Goal: Task Accomplishment & Management: Manage account settings

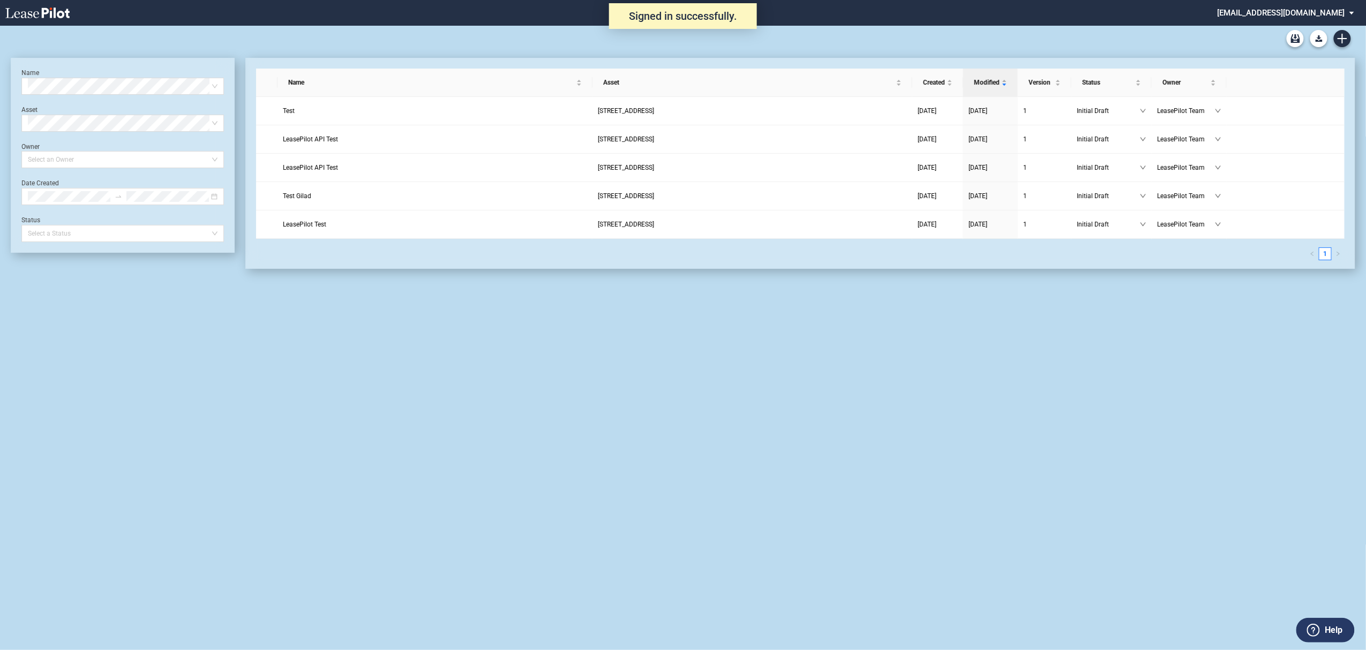
click at [1314, 11] on md-select "admin@leasepilot.co Super Admin Area Admin Area Settings Sign Out" at bounding box center [1289, 12] width 147 height 24
click at [1296, 28] on div "Super Admin Area" at bounding box center [1297, 29] width 59 height 11
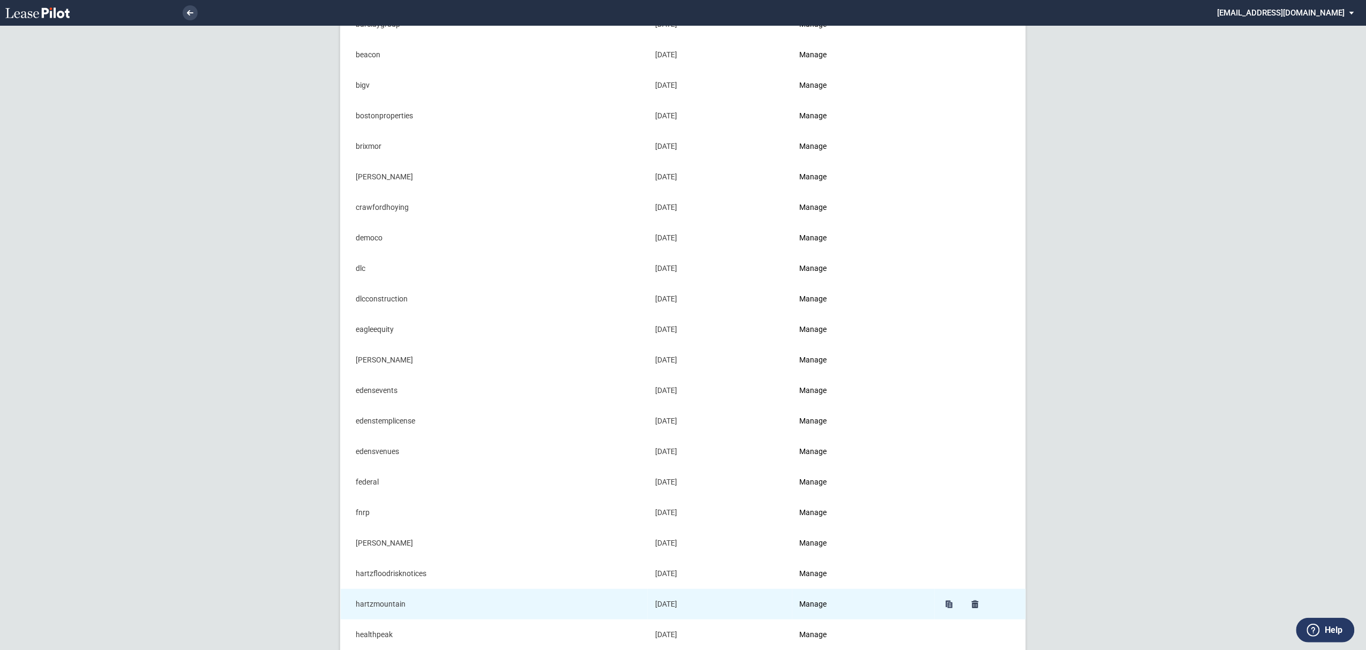
scroll to position [428, 0]
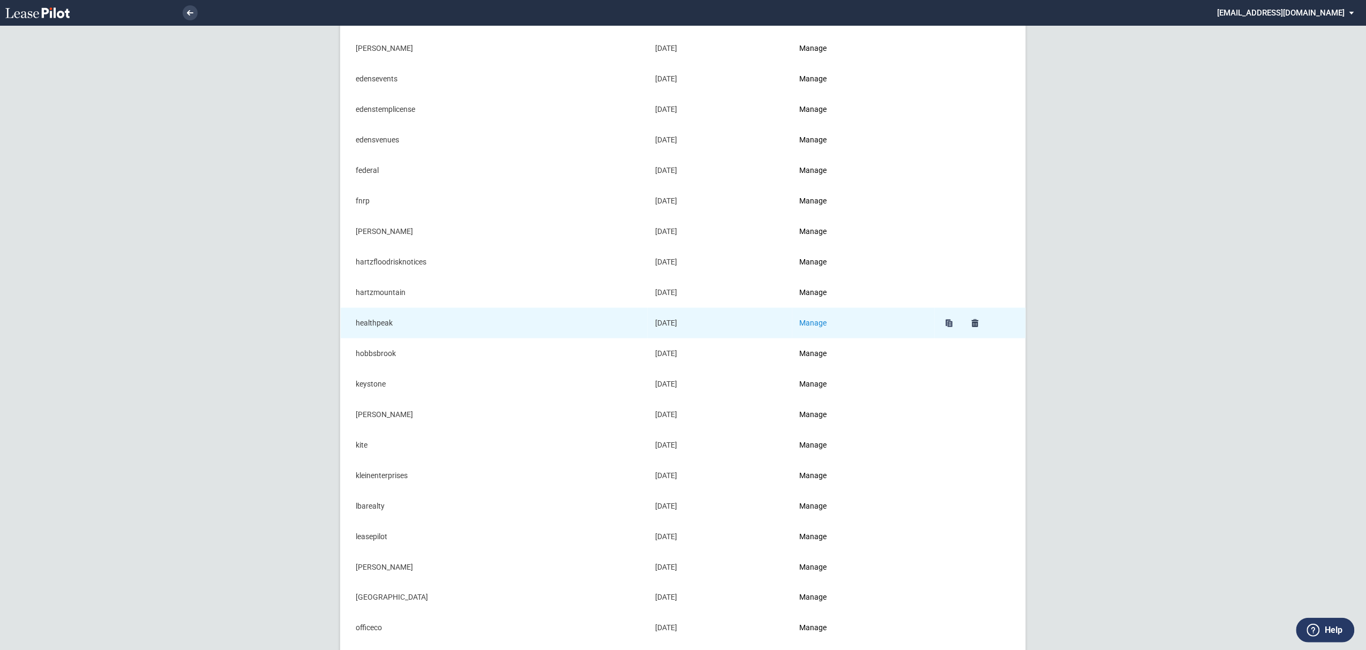
click at [817, 326] on link "Manage" at bounding box center [813, 323] width 27 height 9
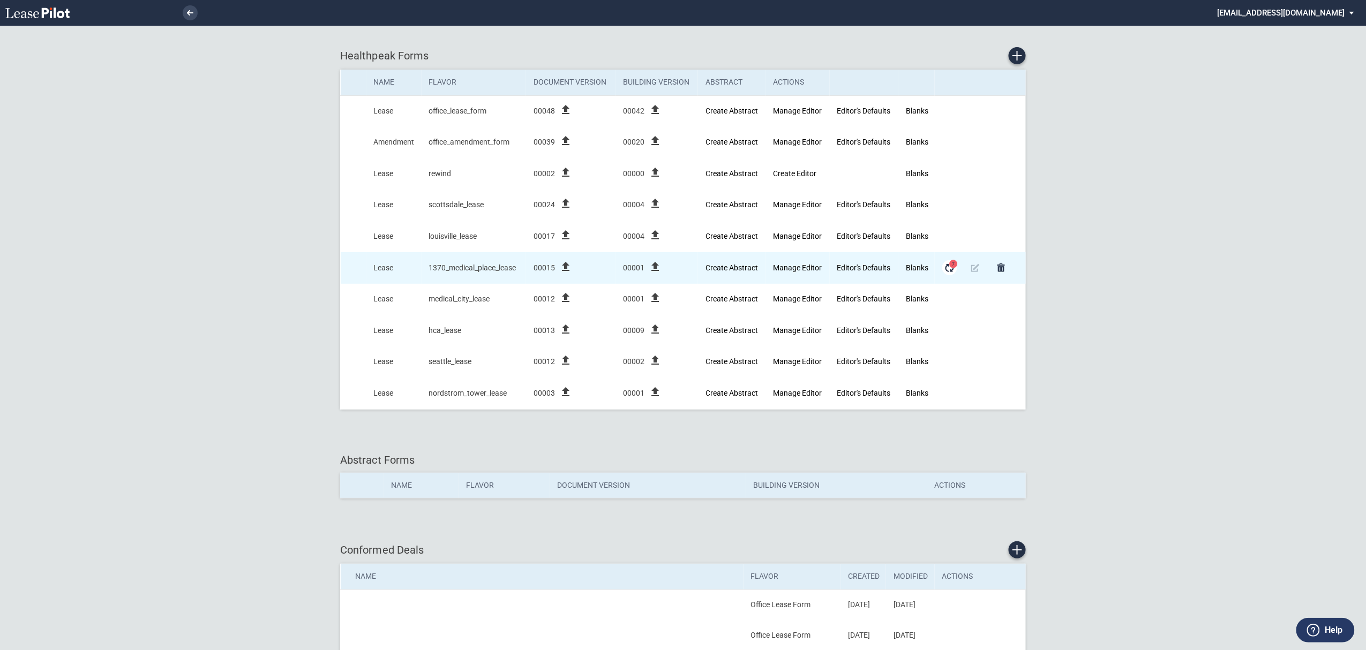
click at [945, 271] on md-icon "Form Updates" at bounding box center [949, 267] width 13 height 13
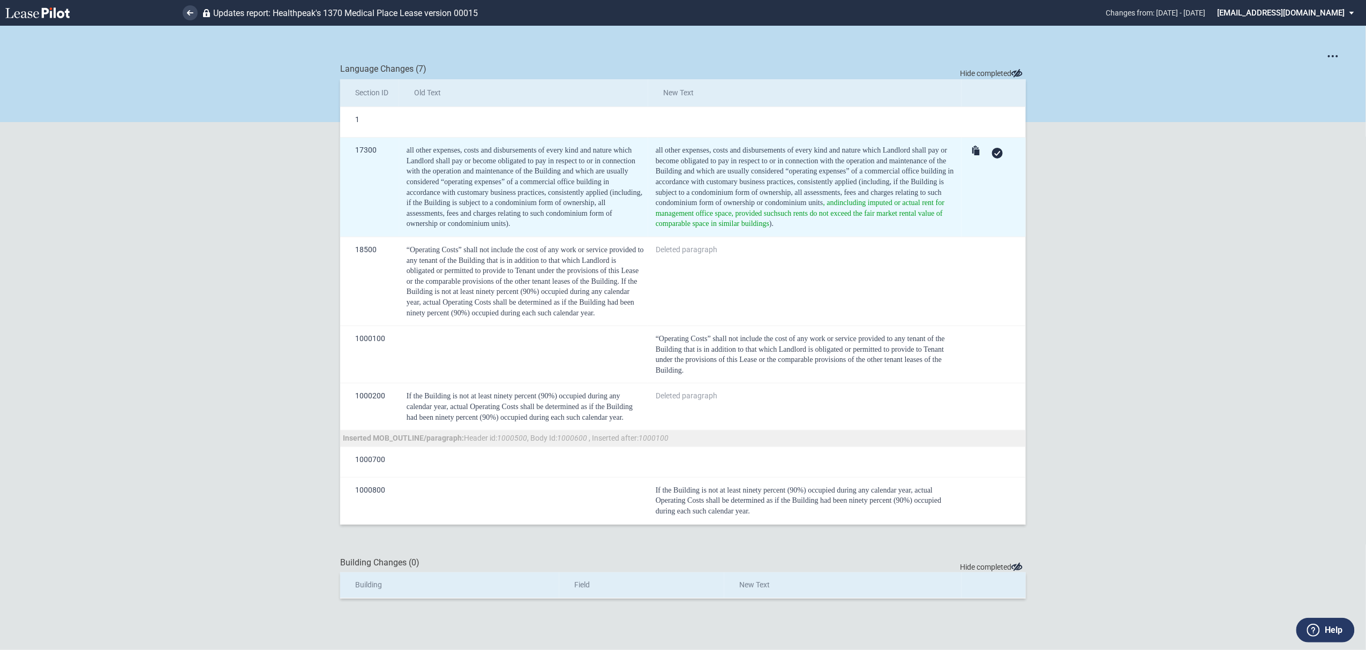
click at [992, 153] on div at bounding box center [997, 153] width 11 height 11
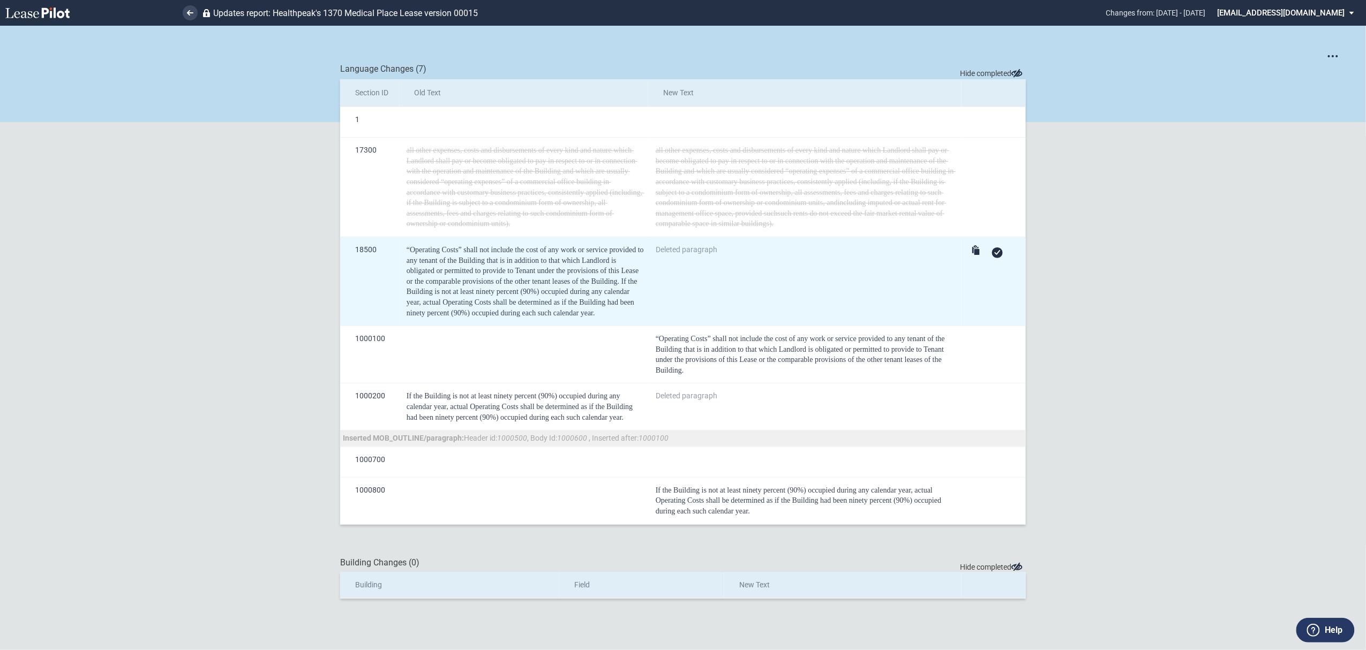
click at [1000, 257] on div at bounding box center [997, 252] width 11 height 11
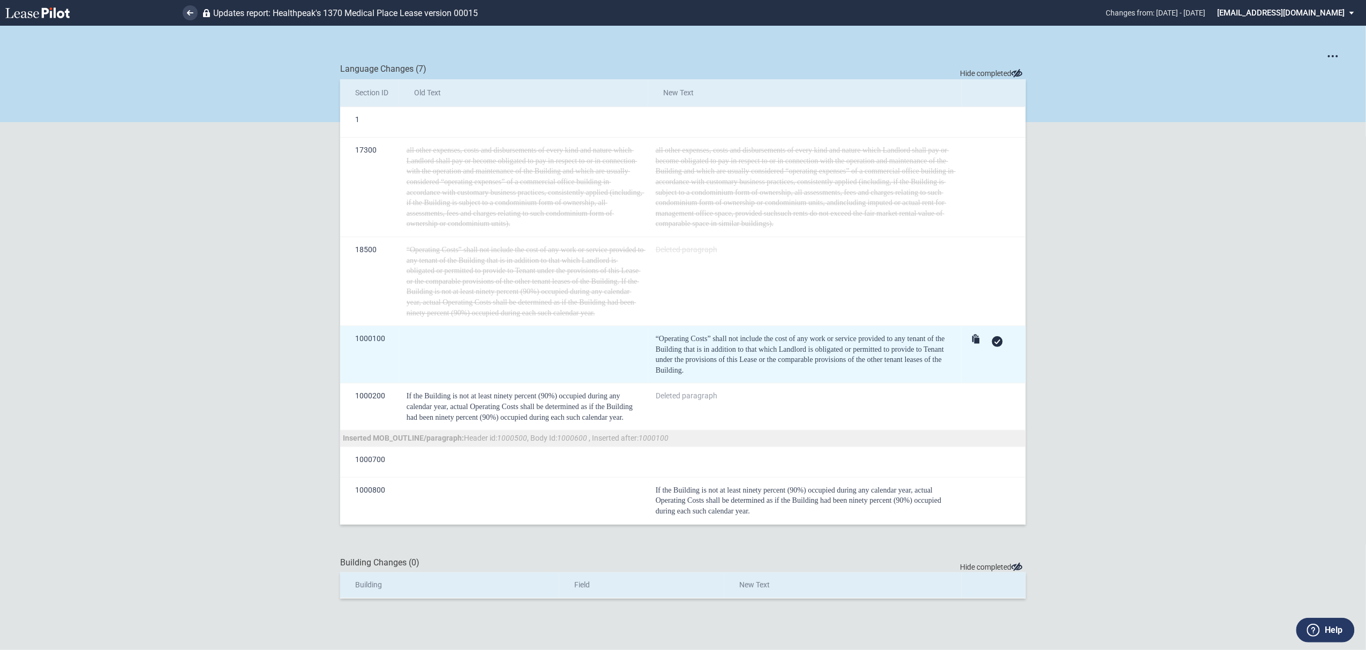
click at [997, 344] on use at bounding box center [998, 342] width 6 height 5
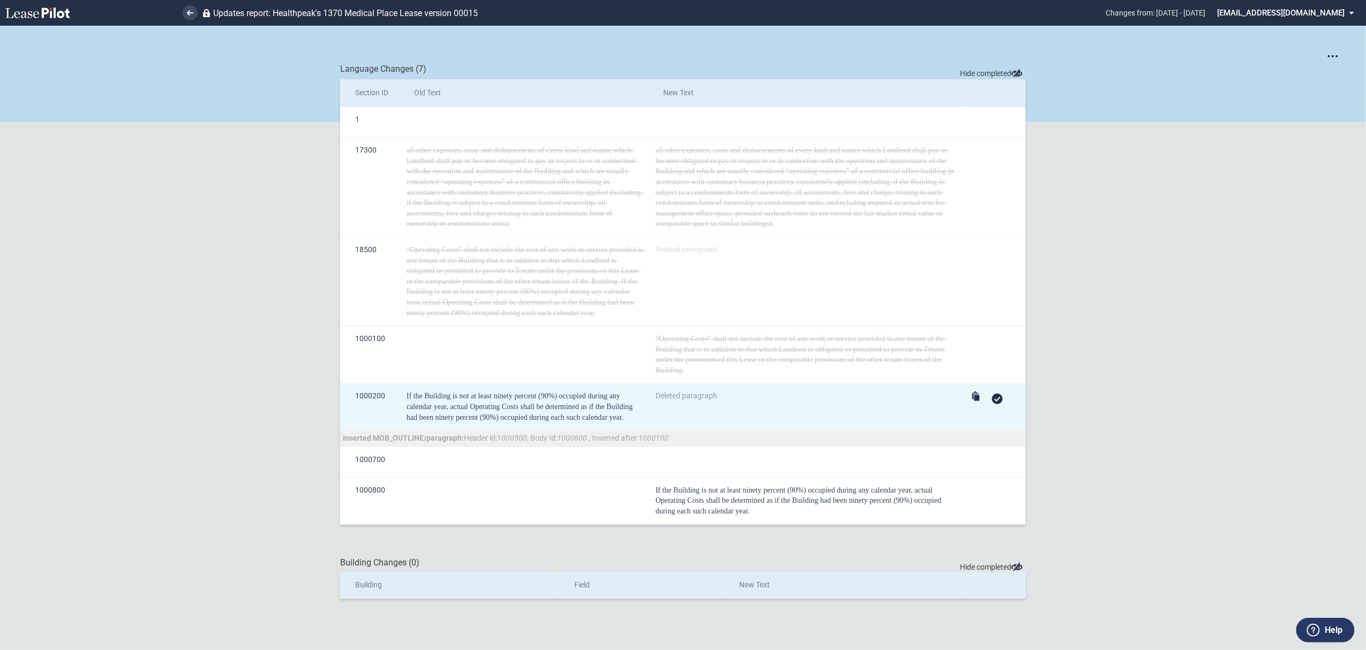
click at [992, 403] on div at bounding box center [997, 399] width 11 height 11
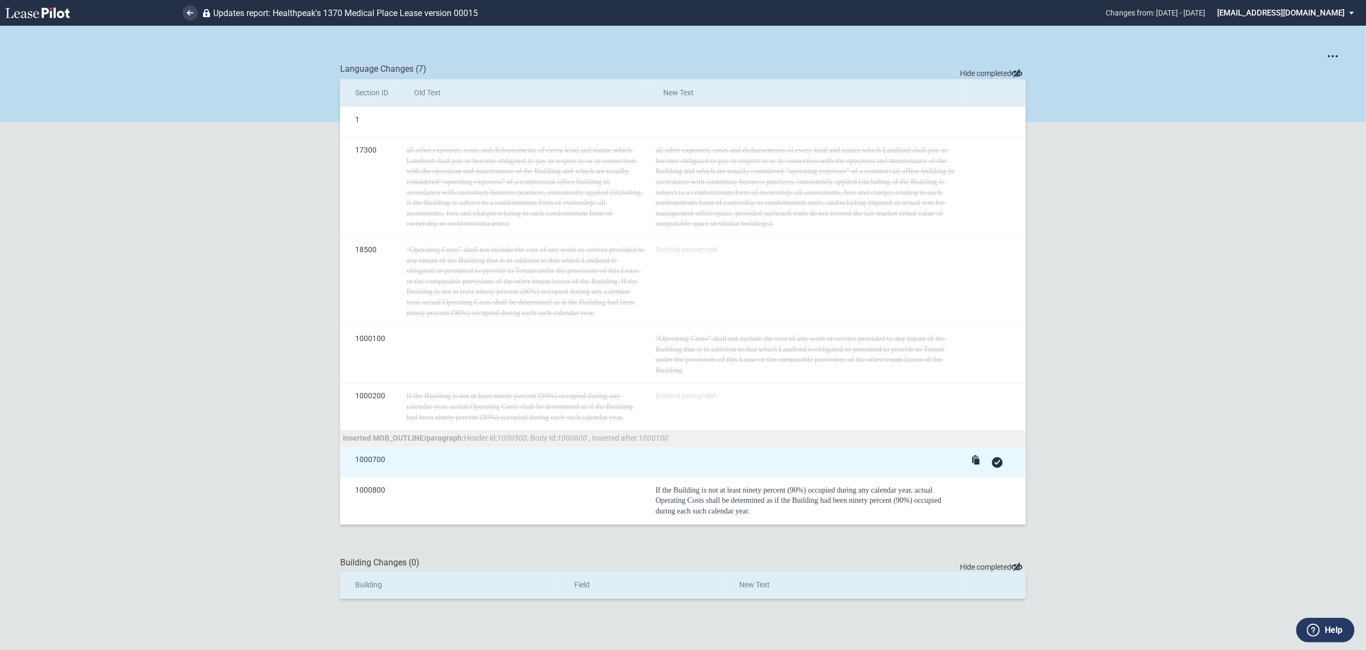
click at [1000, 465] on icon at bounding box center [997, 462] width 6 height 5
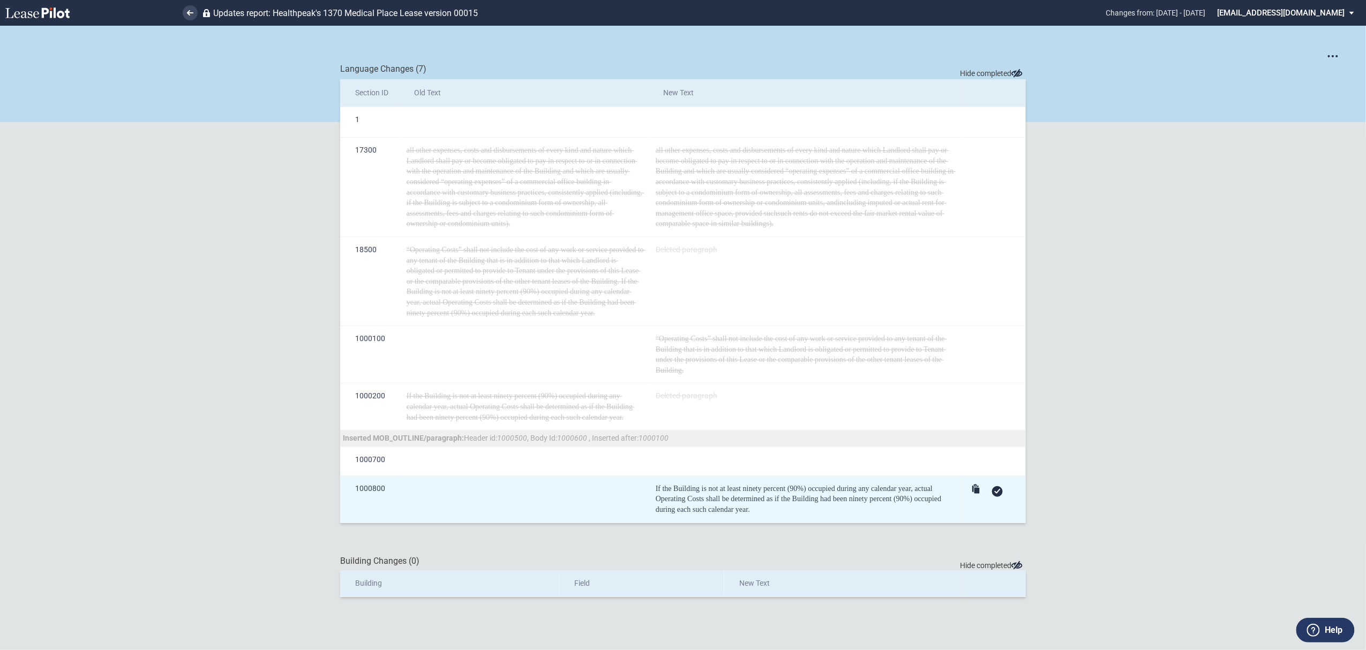
click at [998, 492] on icon at bounding box center [997, 491] width 6 height 5
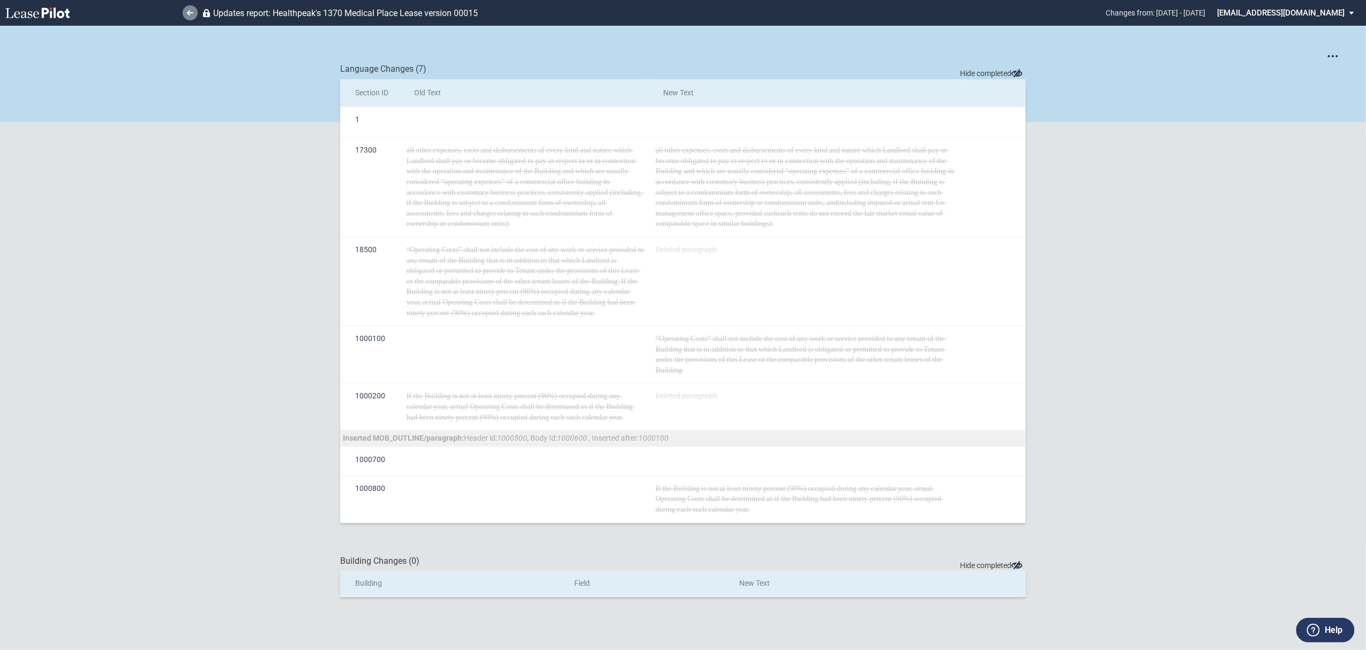
click at [187, 14] on icon at bounding box center [190, 12] width 6 height 5
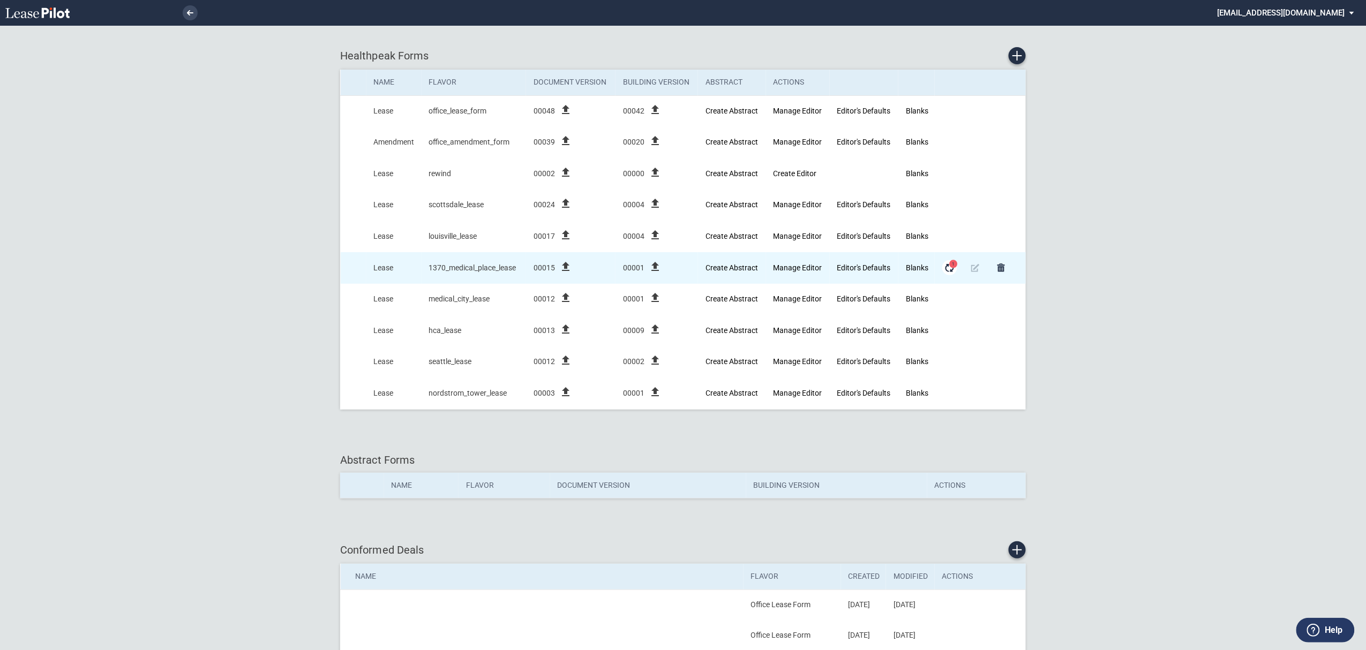
click at [947, 269] on md-icon "Form Updates" at bounding box center [949, 267] width 13 height 13
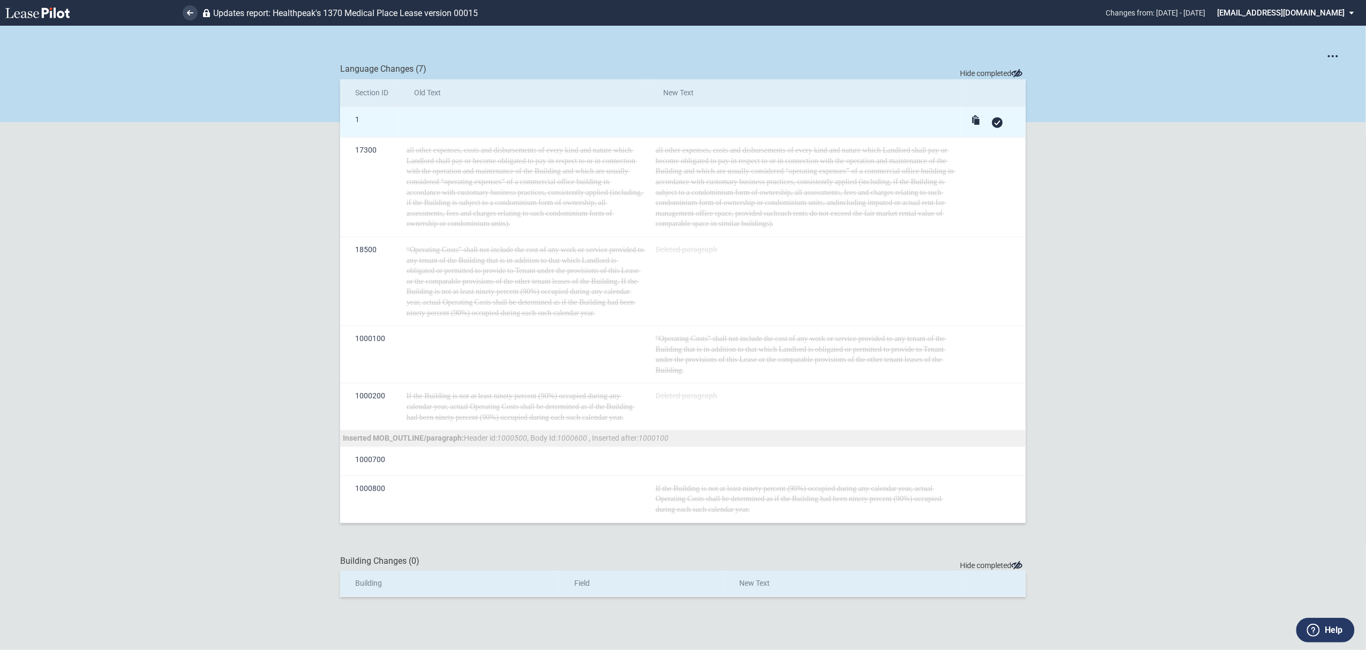
click at [995, 123] on use at bounding box center [998, 123] width 6 height 5
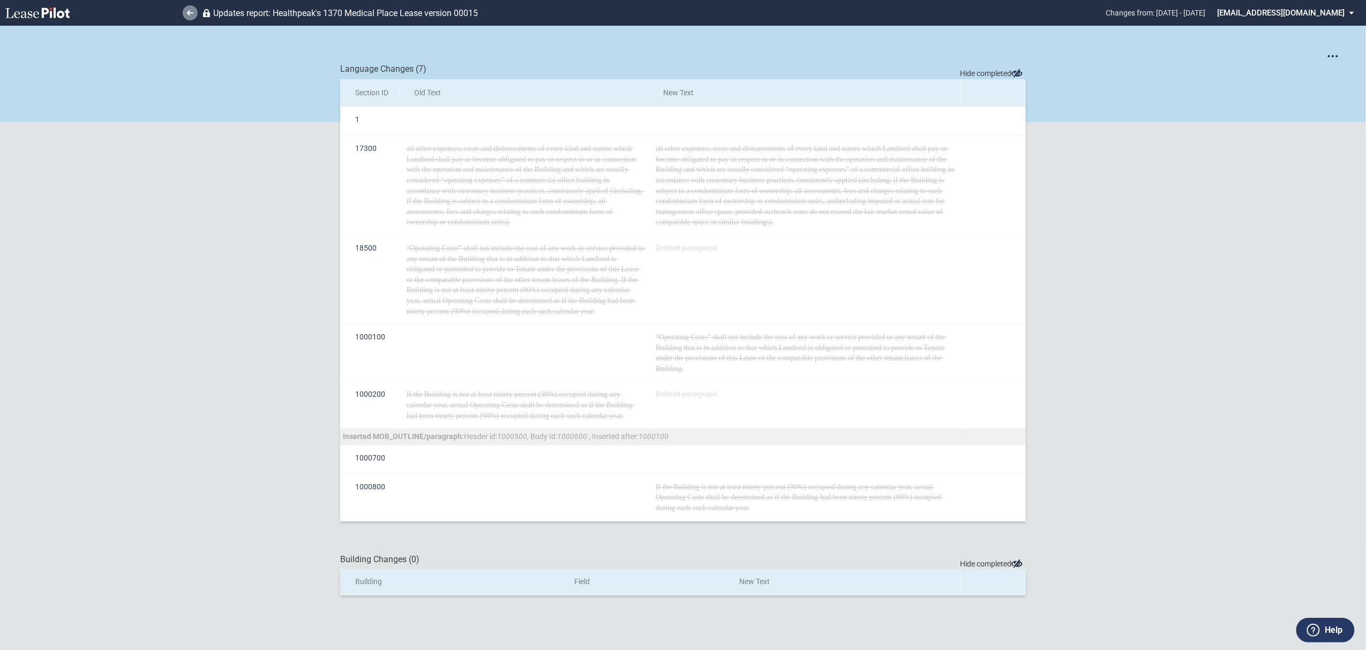
click at [187, 14] on icon at bounding box center [190, 12] width 6 height 5
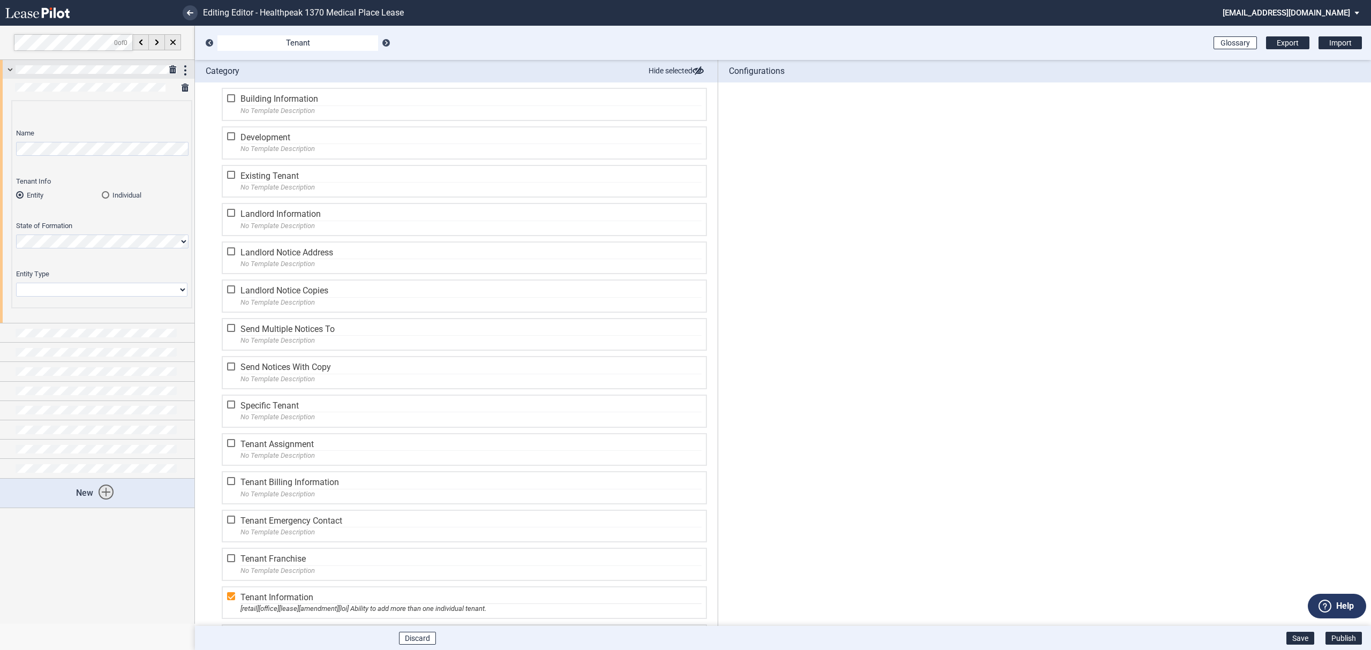
click at [10, 67] on div at bounding box center [97, 69] width 194 height 19
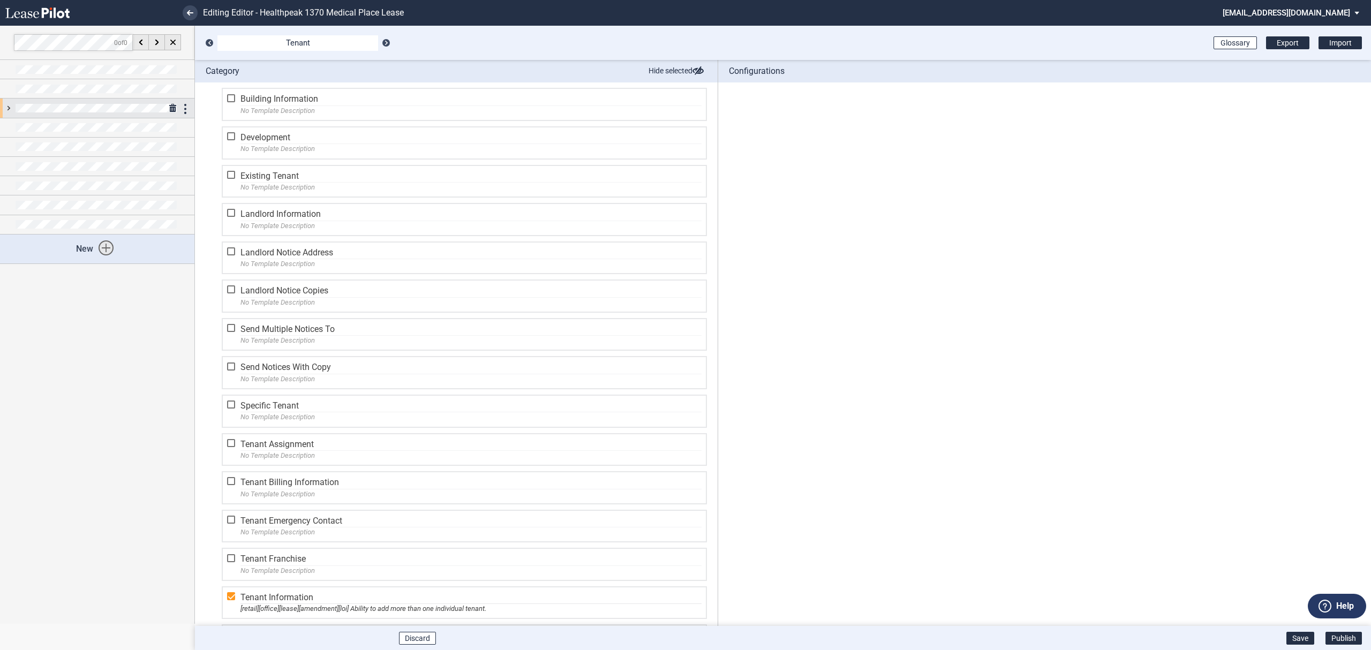
click at [11, 109] on div at bounding box center [97, 108] width 194 height 19
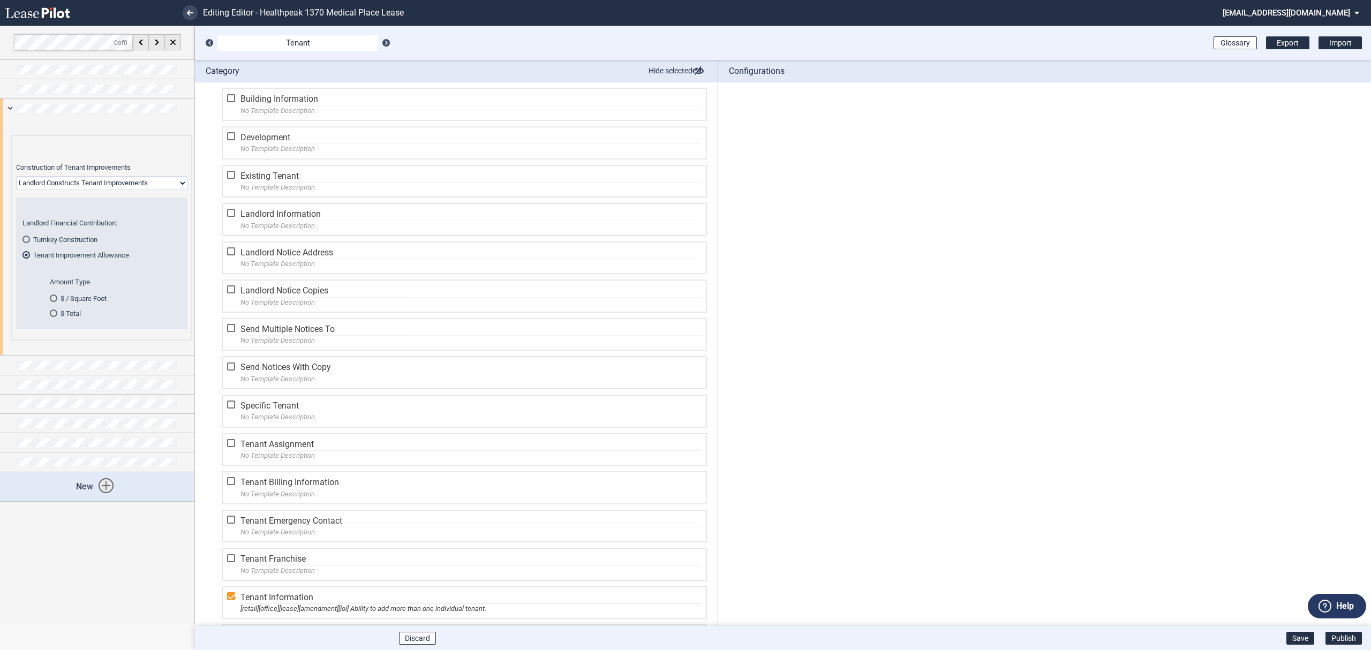
click at [1344, 35] on div "Glossary Export Import" at bounding box center [1282, 43] width 157 height 34
click at [1329, 40] on span "Import" at bounding box center [1340, 43] width 22 height 9
click at [1331, 34] on div "Glossary Export Import" at bounding box center [1282, 43] width 157 height 34
click at [1328, 41] on div "Import" at bounding box center [1340, 42] width 43 height 13
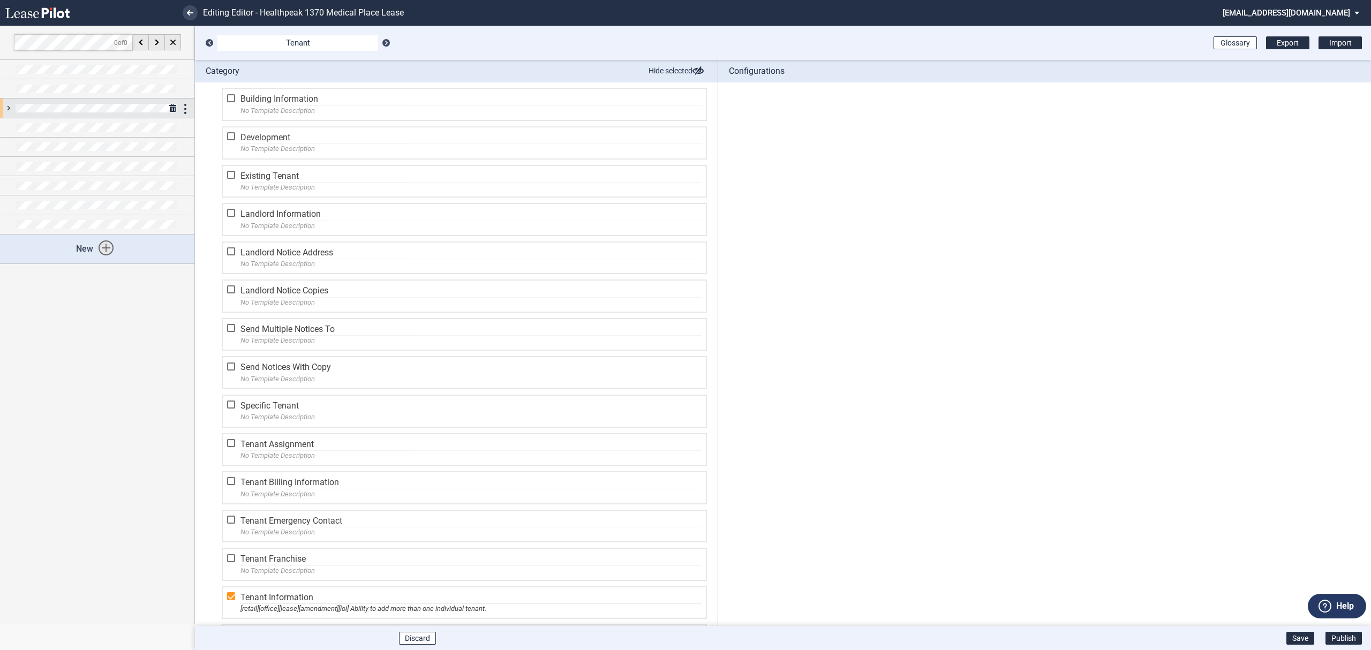
click at [7, 106] on div at bounding box center [97, 108] width 194 height 19
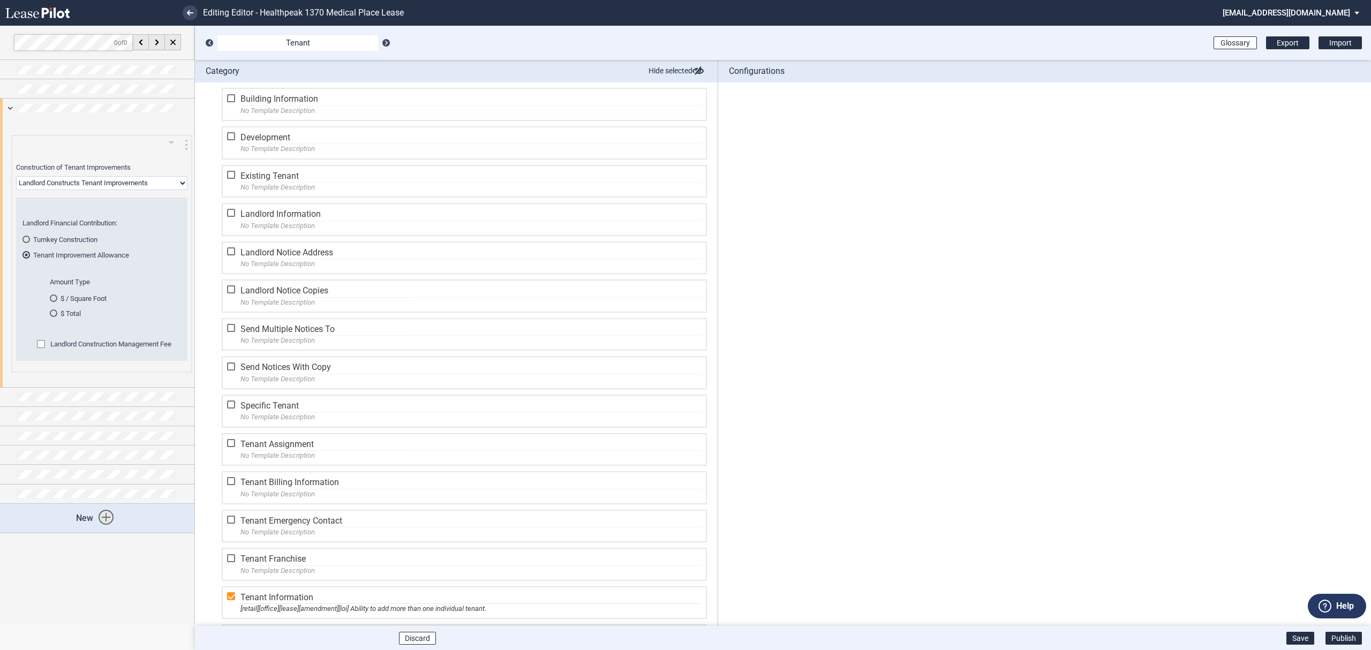
click at [67, 345] on span "Landlord Construction Management Fee" at bounding box center [110, 344] width 121 height 8
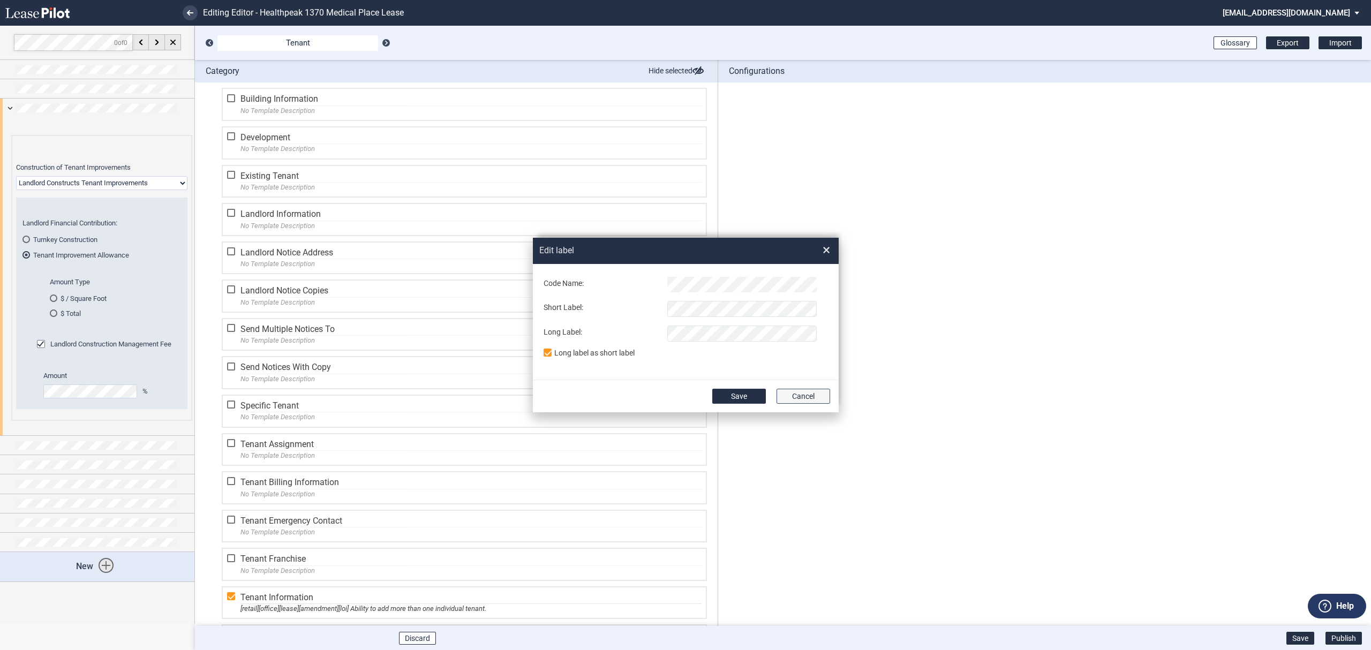
click at [809, 397] on button "Cancel" at bounding box center [804, 396] width 54 height 15
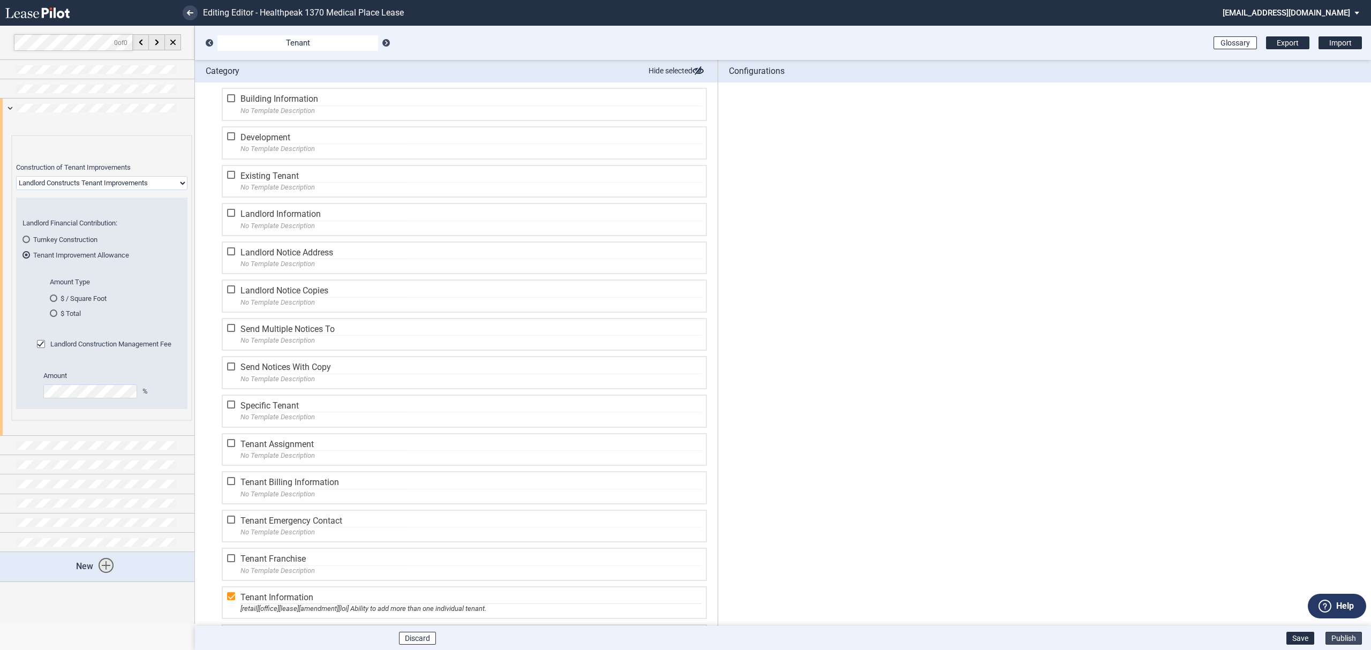
click at [1341, 637] on button "Publish" at bounding box center [1344, 638] width 36 height 13
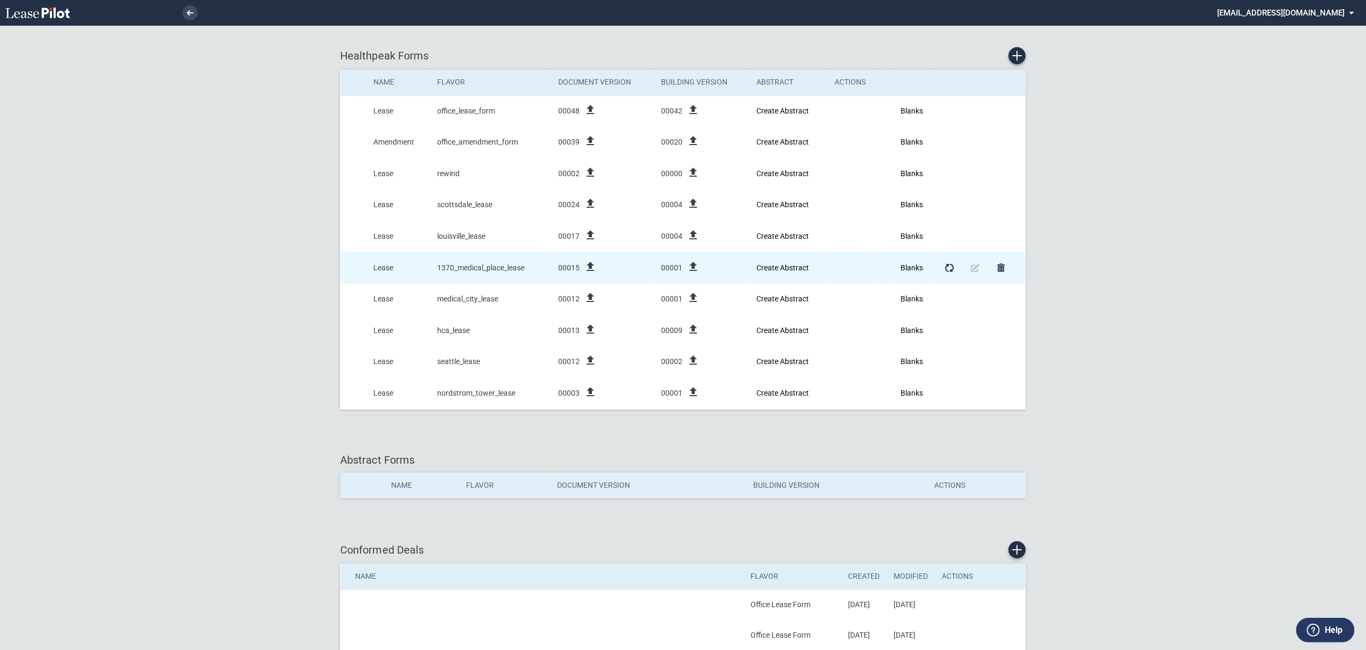
click at [590, 270] on icon "file_upload" at bounding box center [590, 266] width 13 height 13
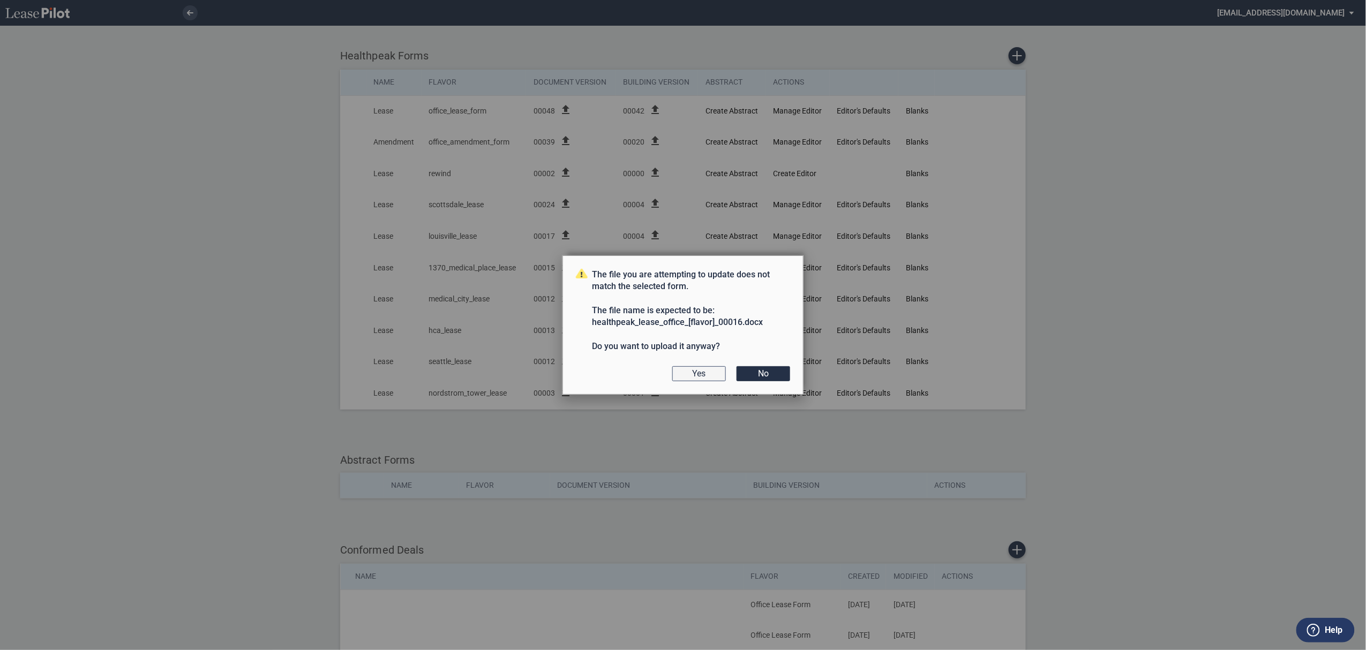
click at [691, 374] on button "Yes" at bounding box center [699, 373] width 54 height 15
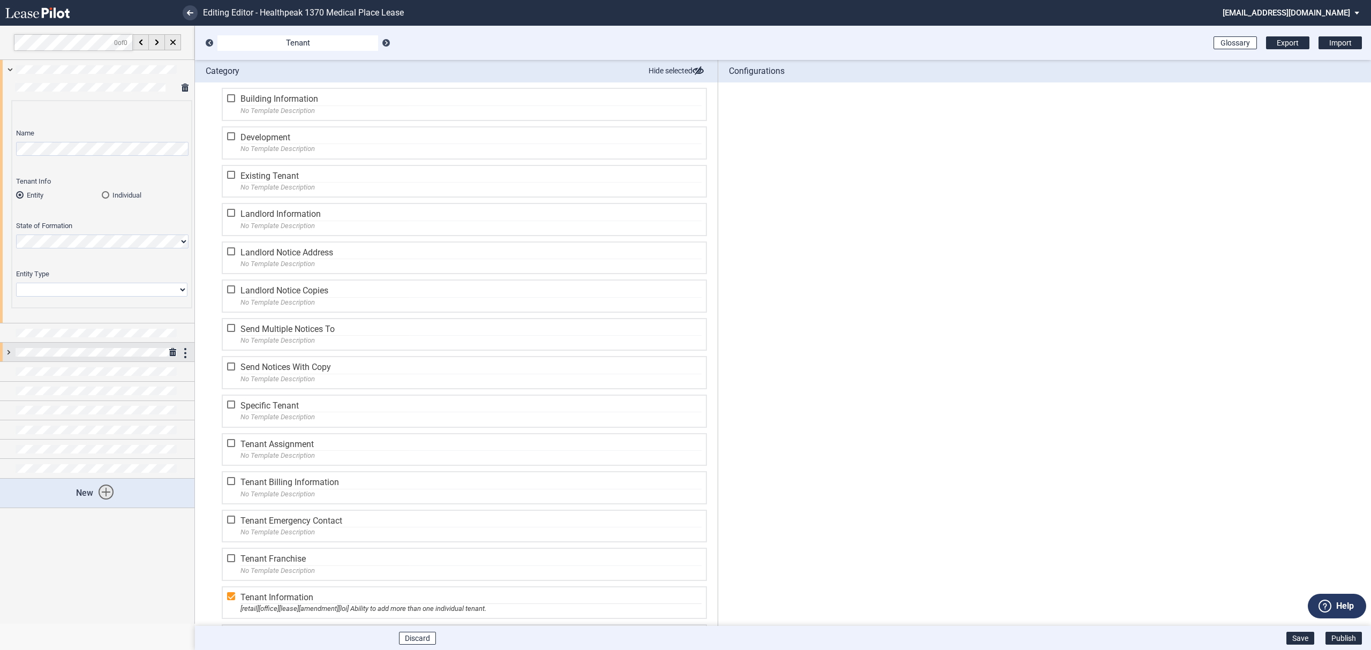
click at [11, 358] on div at bounding box center [97, 352] width 194 height 19
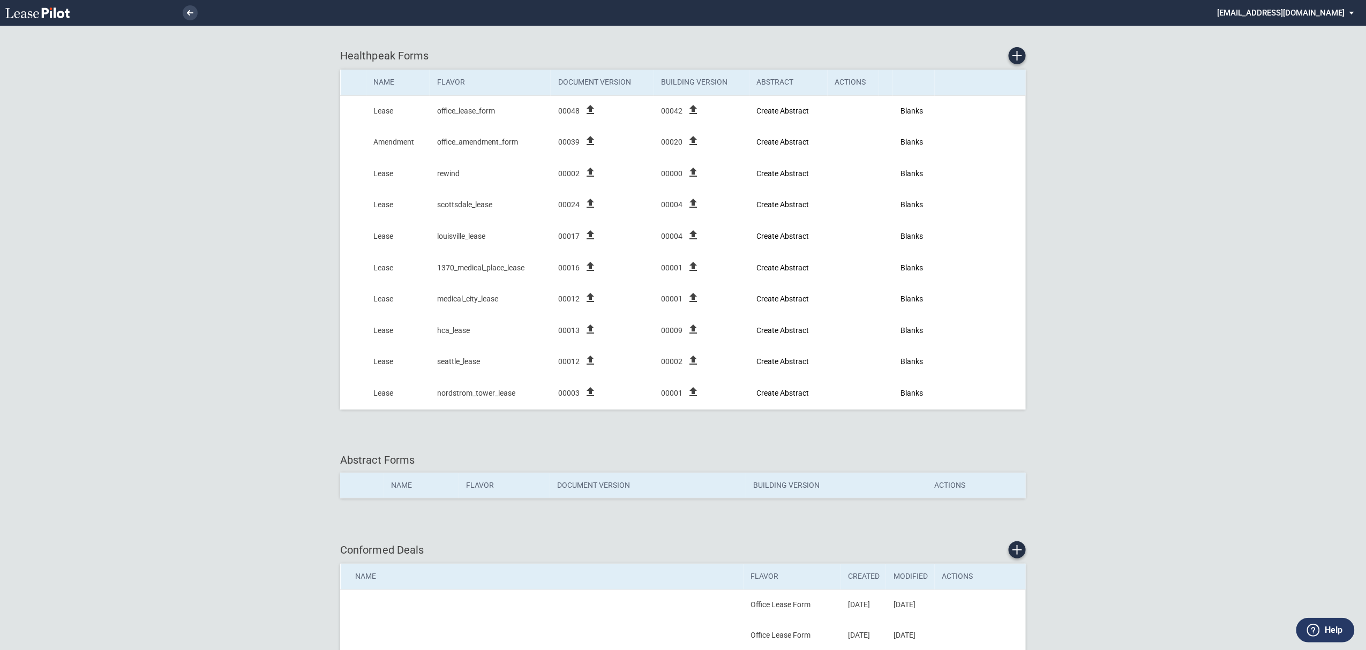
click at [1286, 10] on md-select "[EMAIL_ADDRESS][DOMAIN_NAME] Super Admin Area Admin Area Settings Sign Out" at bounding box center [1289, 12] width 147 height 24
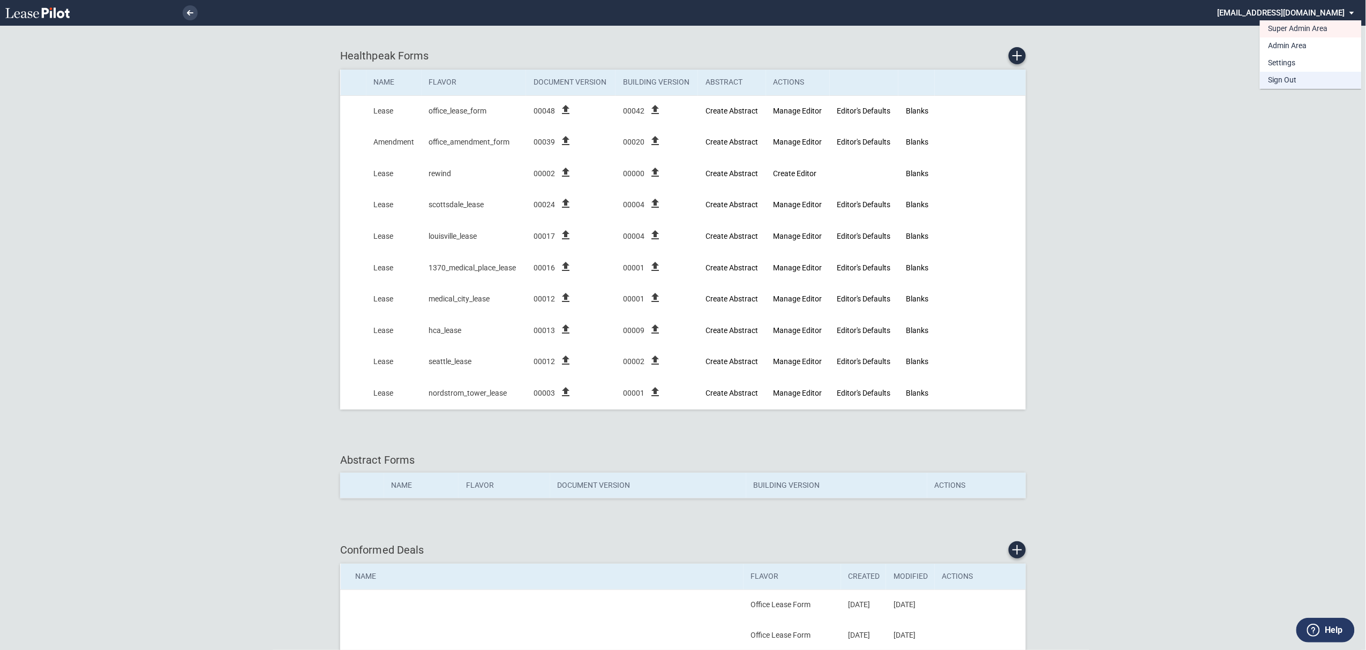
click at [1283, 80] on div "Sign Out" at bounding box center [1282, 80] width 28 height 11
